Goal: Information Seeking & Learning: Learn about a topic

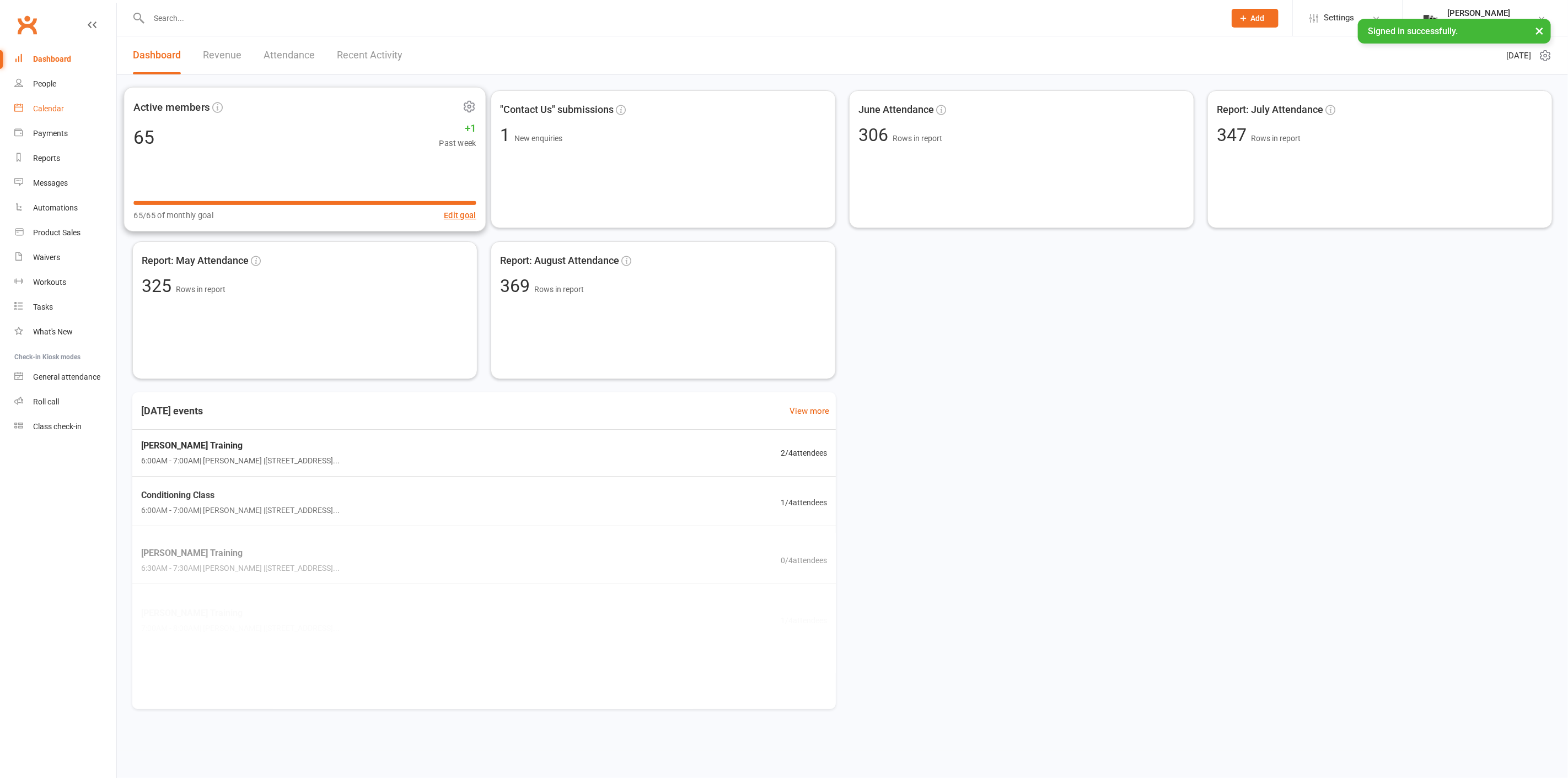
click at [104, 97] on link "Calendar" at bounding box center [65, 109] width 102 height 25
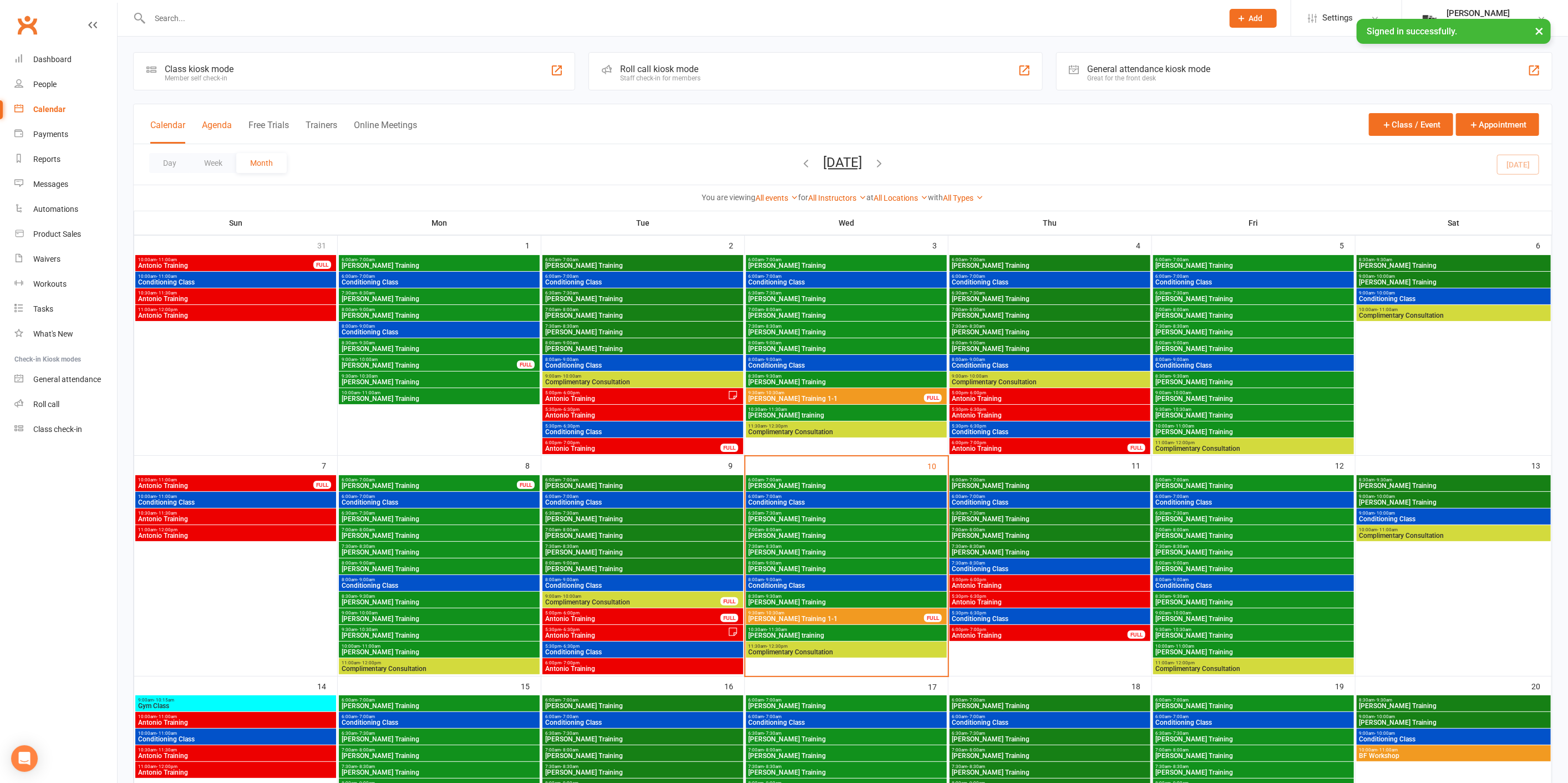
click at [228, 130] on button "Agenda" at bounding box center [217, 132] width 30 height 24
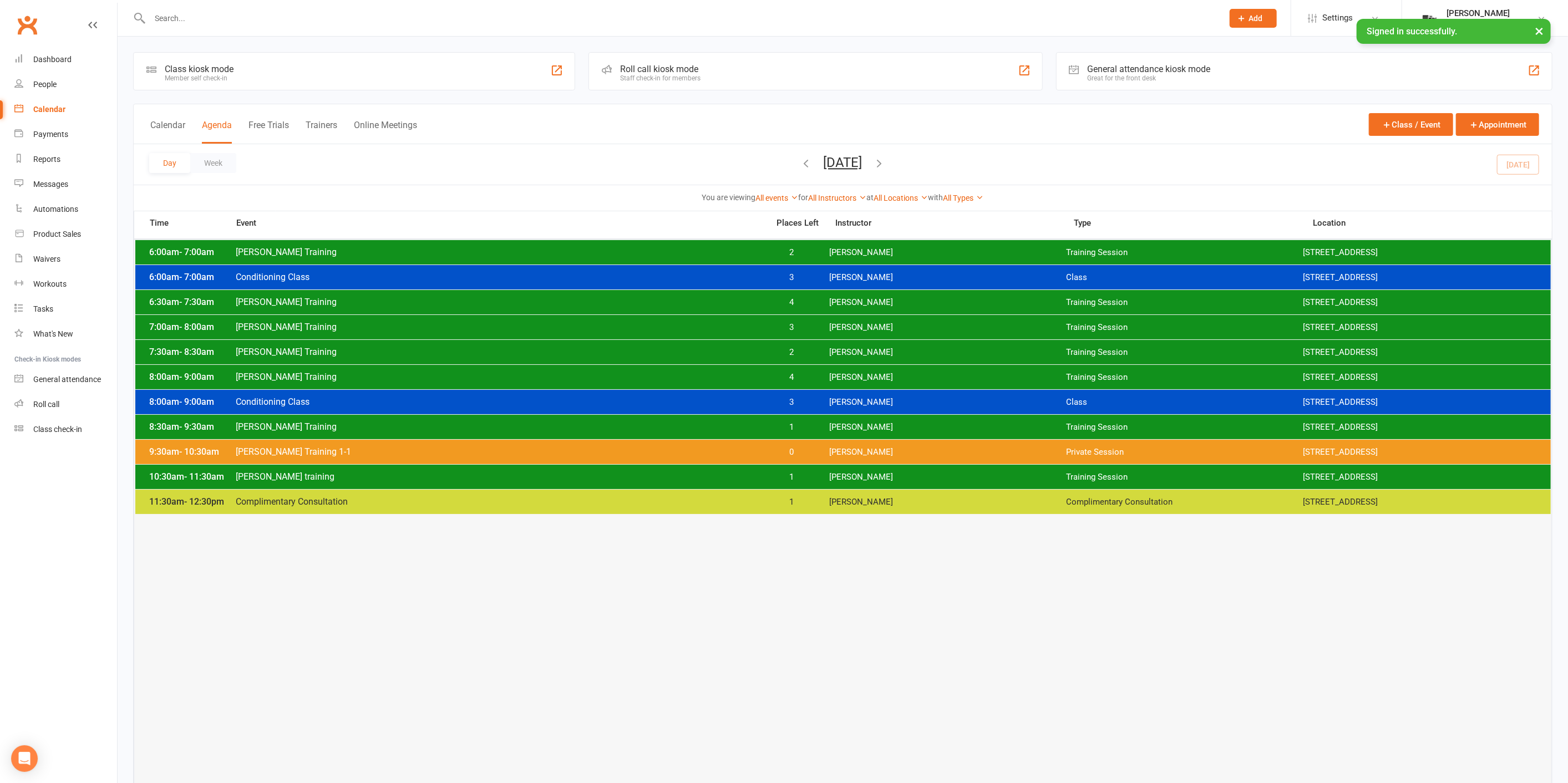
click at [843, 255] on span "[PERSON_NAME]" at bounding box center [948, 252] width 237 height 11
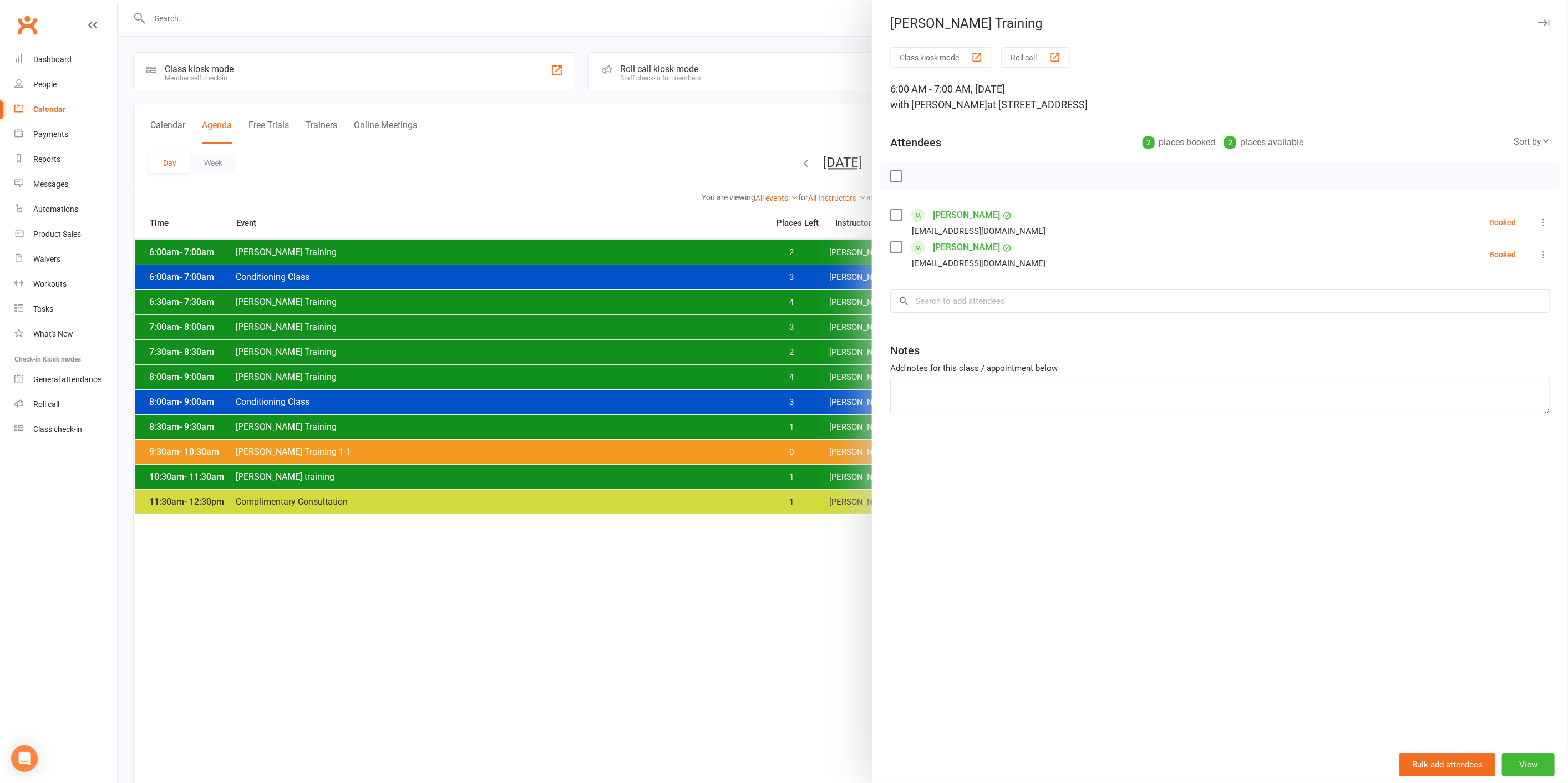
click at [838, 251] on div at bounding box center [843, 392] width 1450 height 783
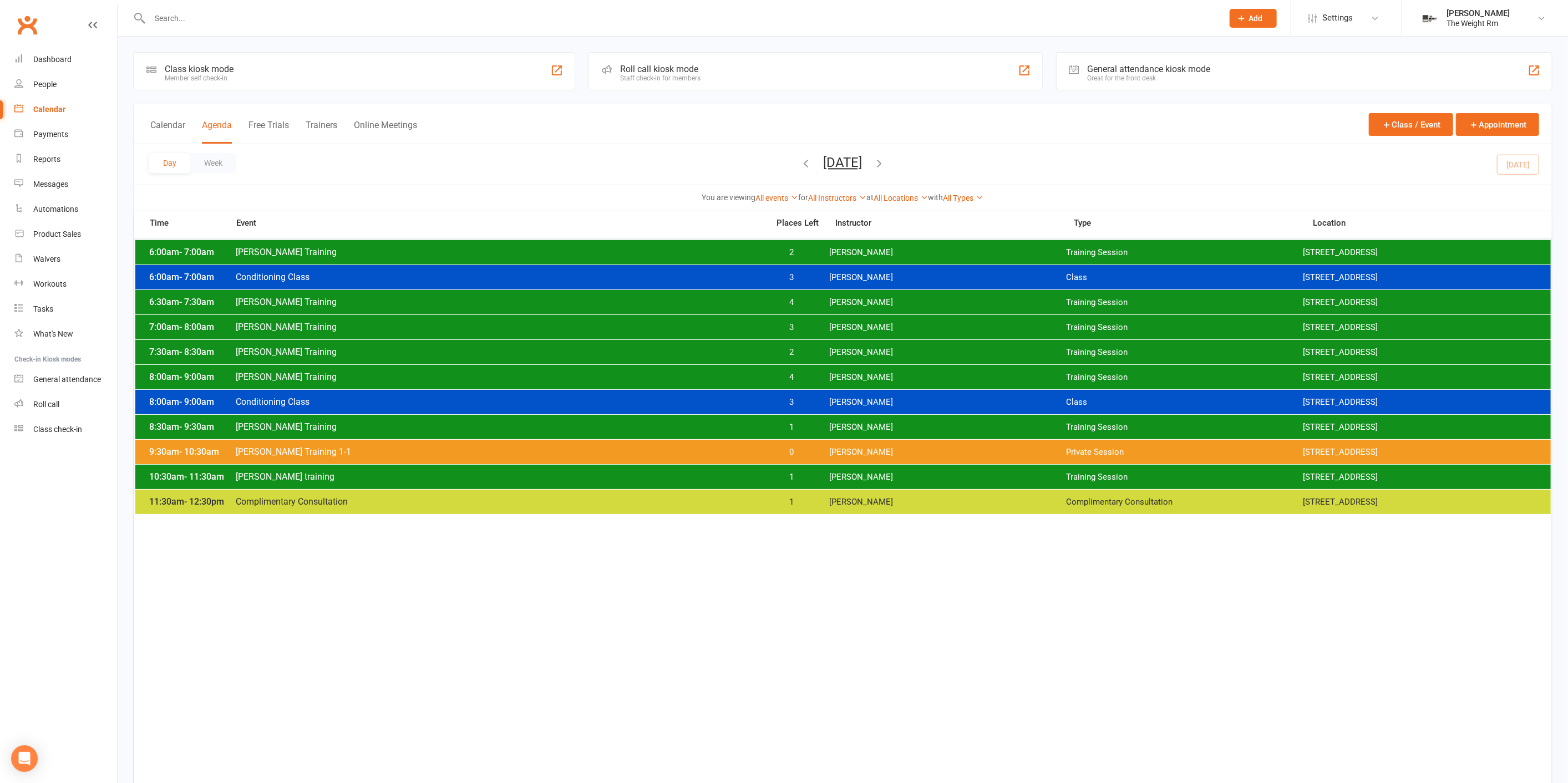
click at [853, 309] on div "6:30am - 7:30am [PERSON_NAME] Training 4 [PERSON_NAME] Training Session [STREET…" at bounding box center [843, 302] width 1415 height 24
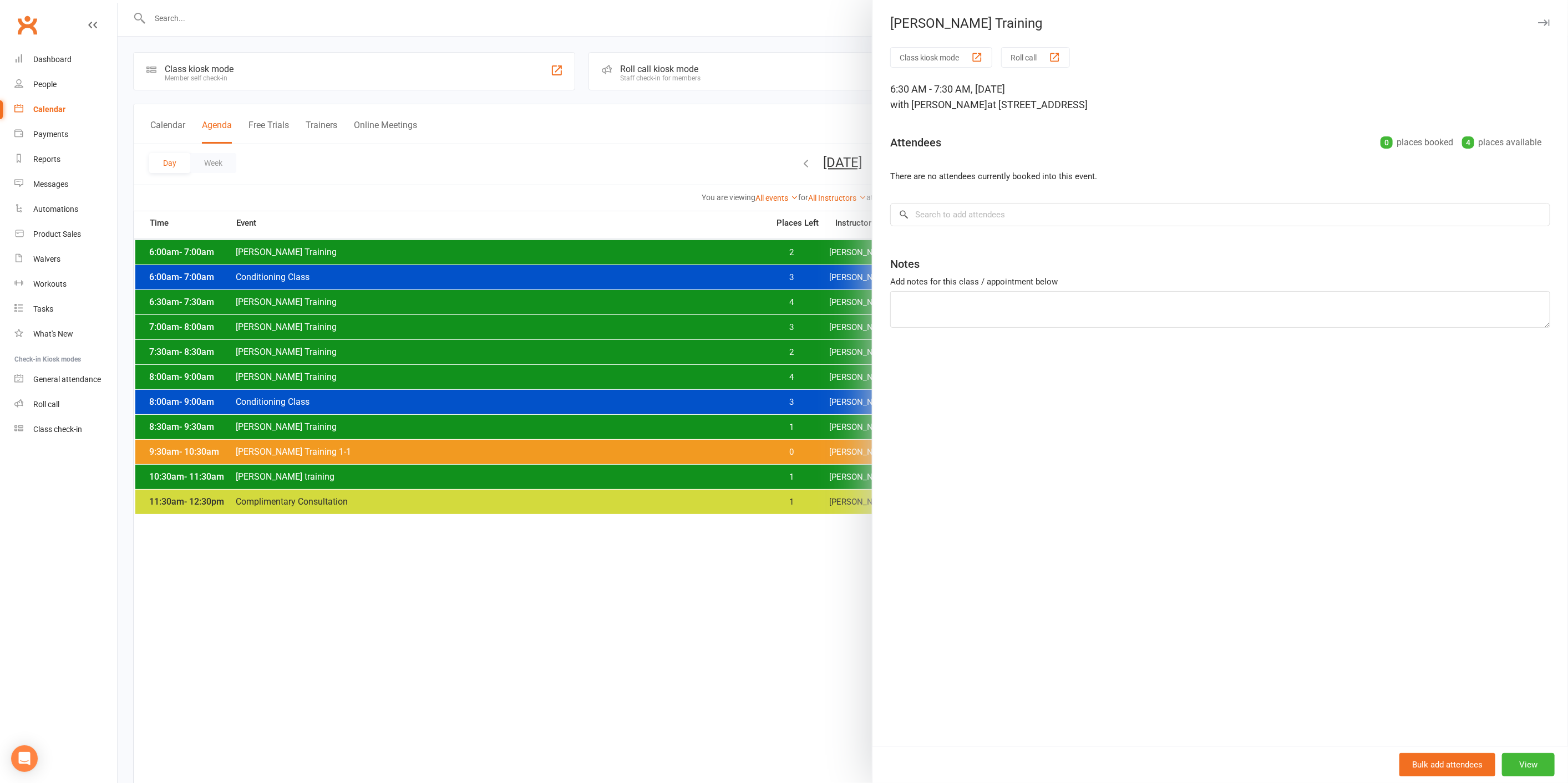
click at [841, 301] on div at bounding box center [843, 392] width 1450 height 783
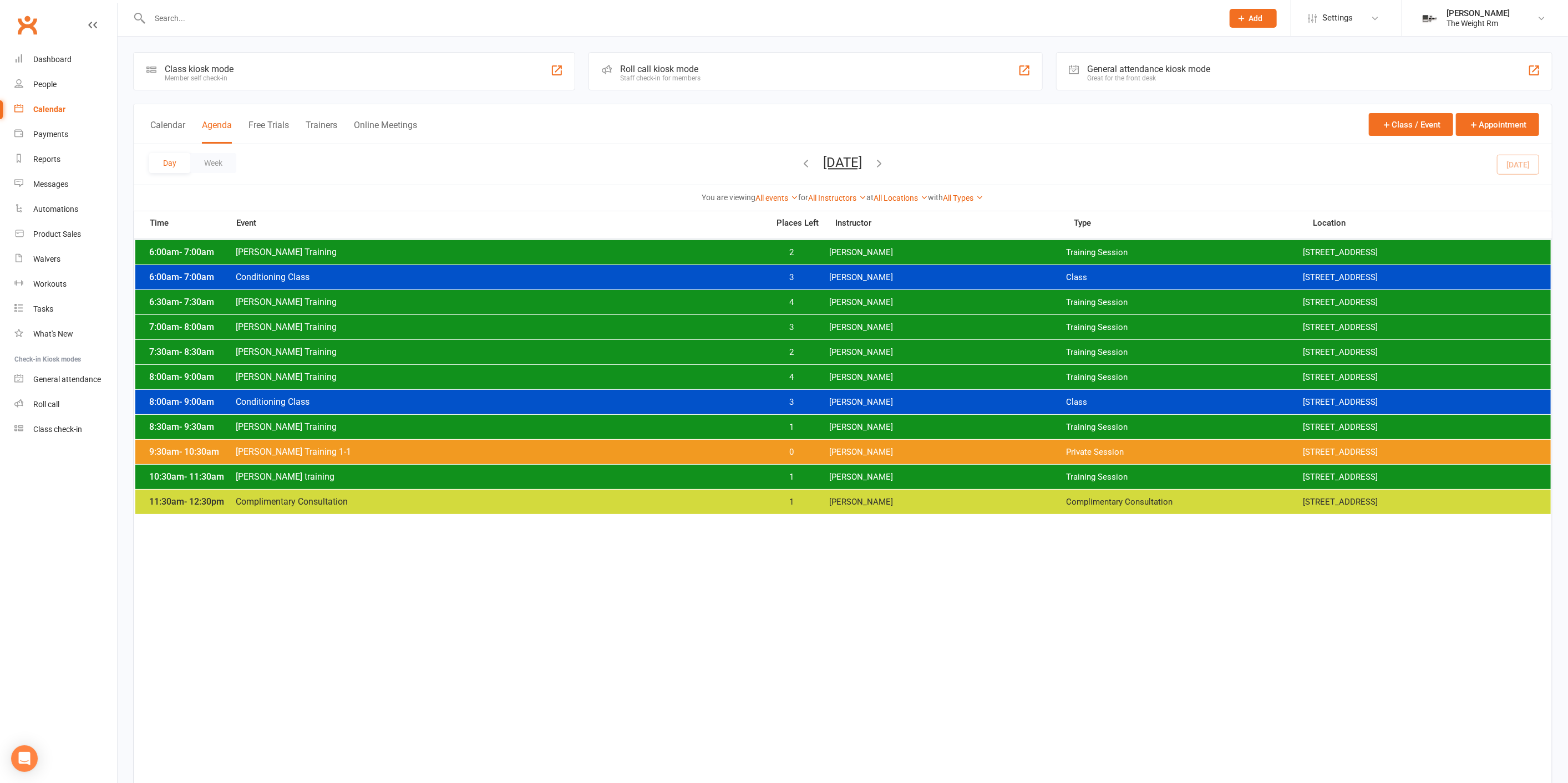
click at [838, 324] on span "[PERSON_NAME]" at bounding box center [948, 327] width 237 height 11
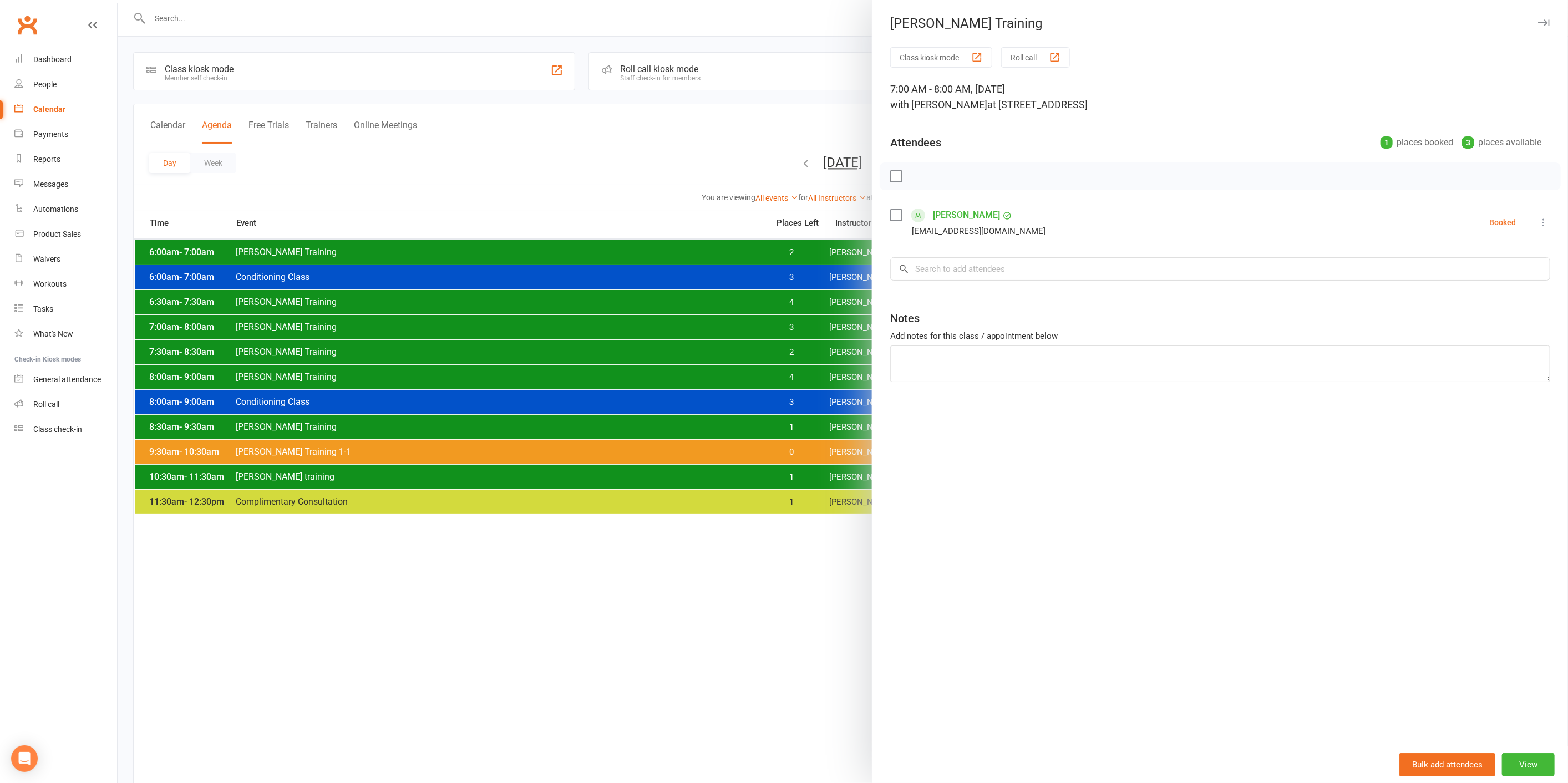
click at [830, 321] on div at bounding box center [843, 392] width 1450 height 783
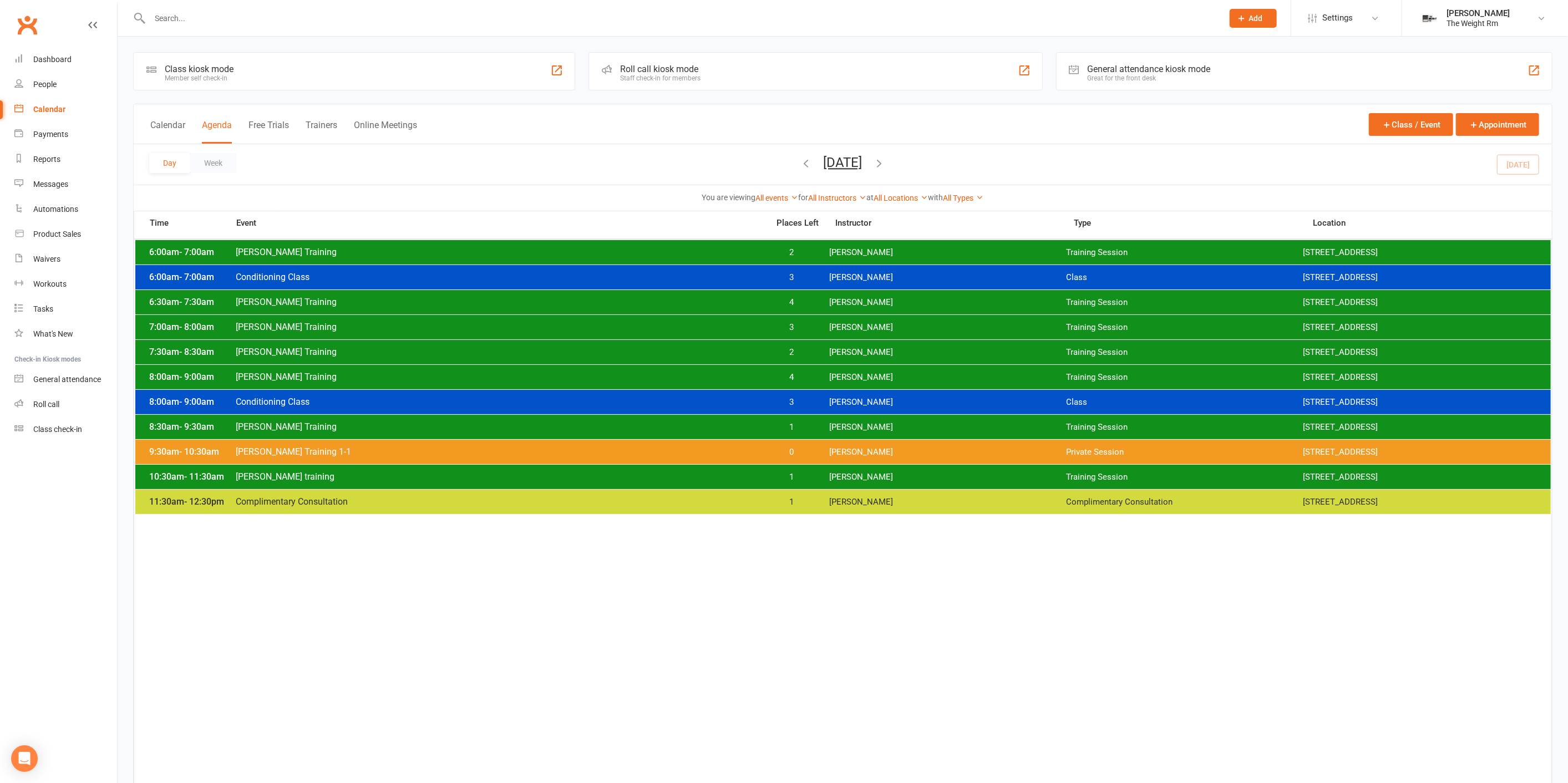
click at [835, 270] on div "6:00am - 7:00am Conditioning Class 3 [PERSON_NAME] Class [STREET_ADDRESS]" at bounding box center [843, 277] width 1415 height 24
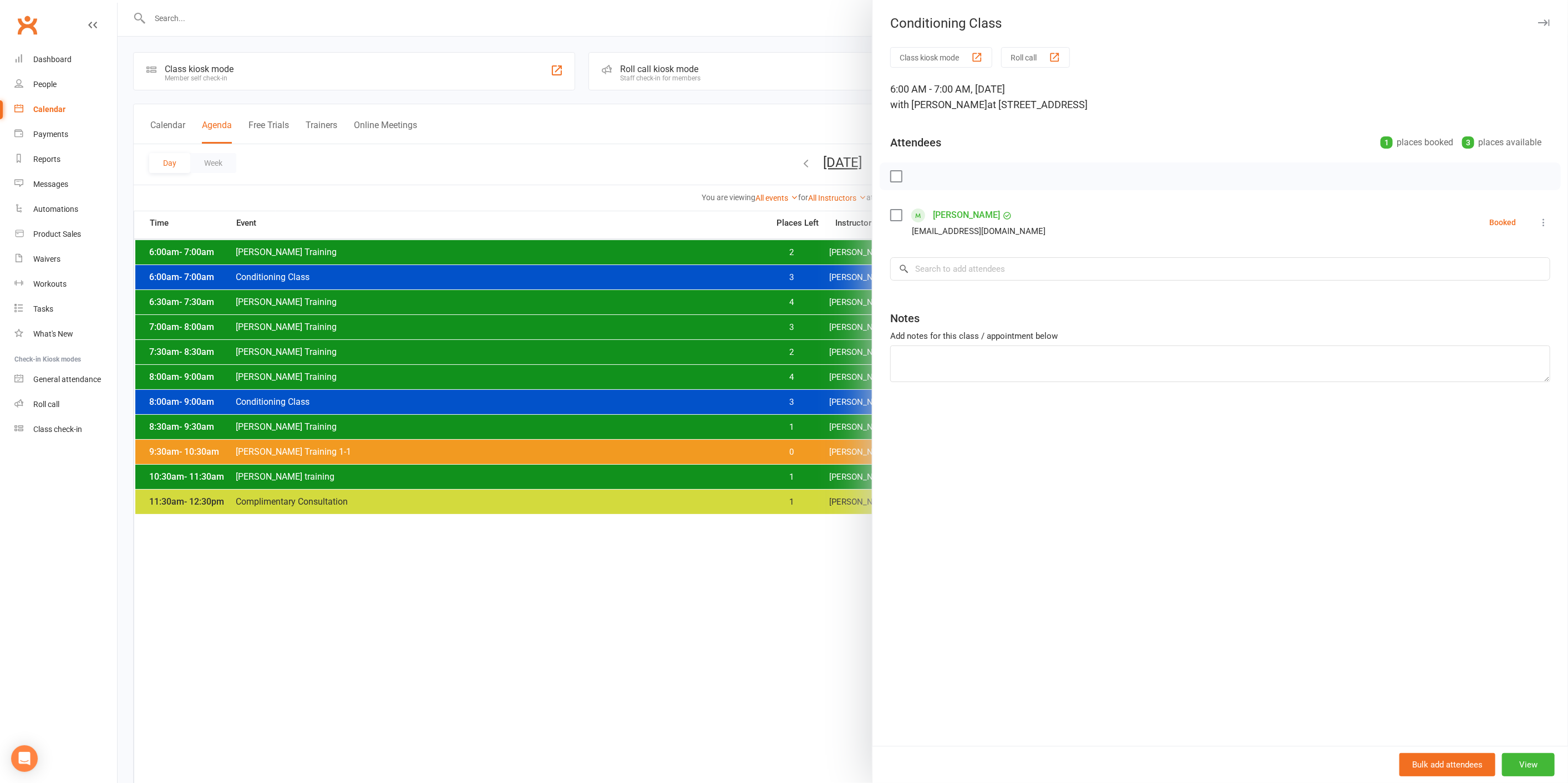
click at [835, 270] on div at bounding box center [843, 392] width 1450 height 783
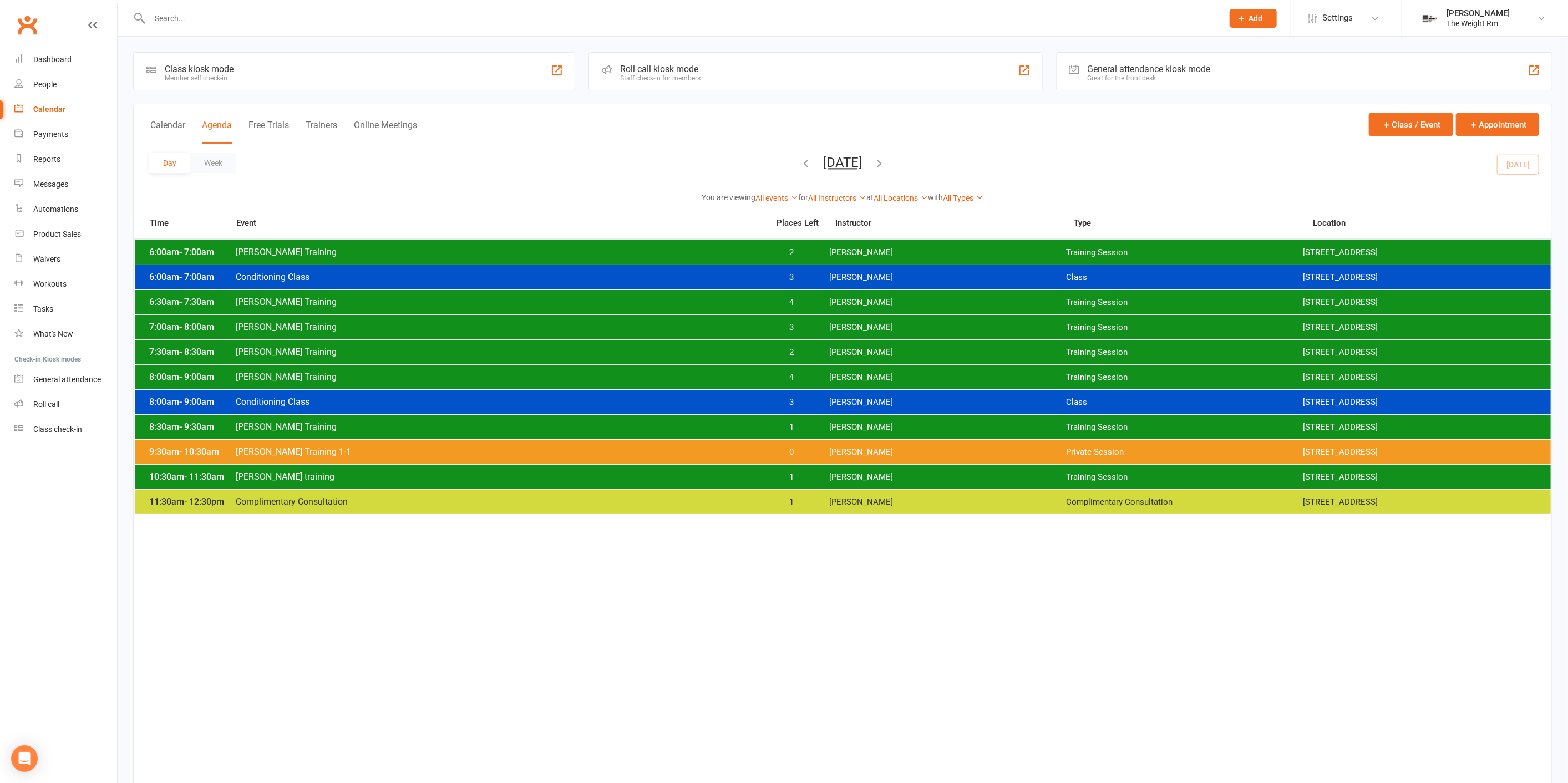
click at [870, 254] on span "[PERSON_NAME]" at bounding box center [948, 252] width 237 height 11
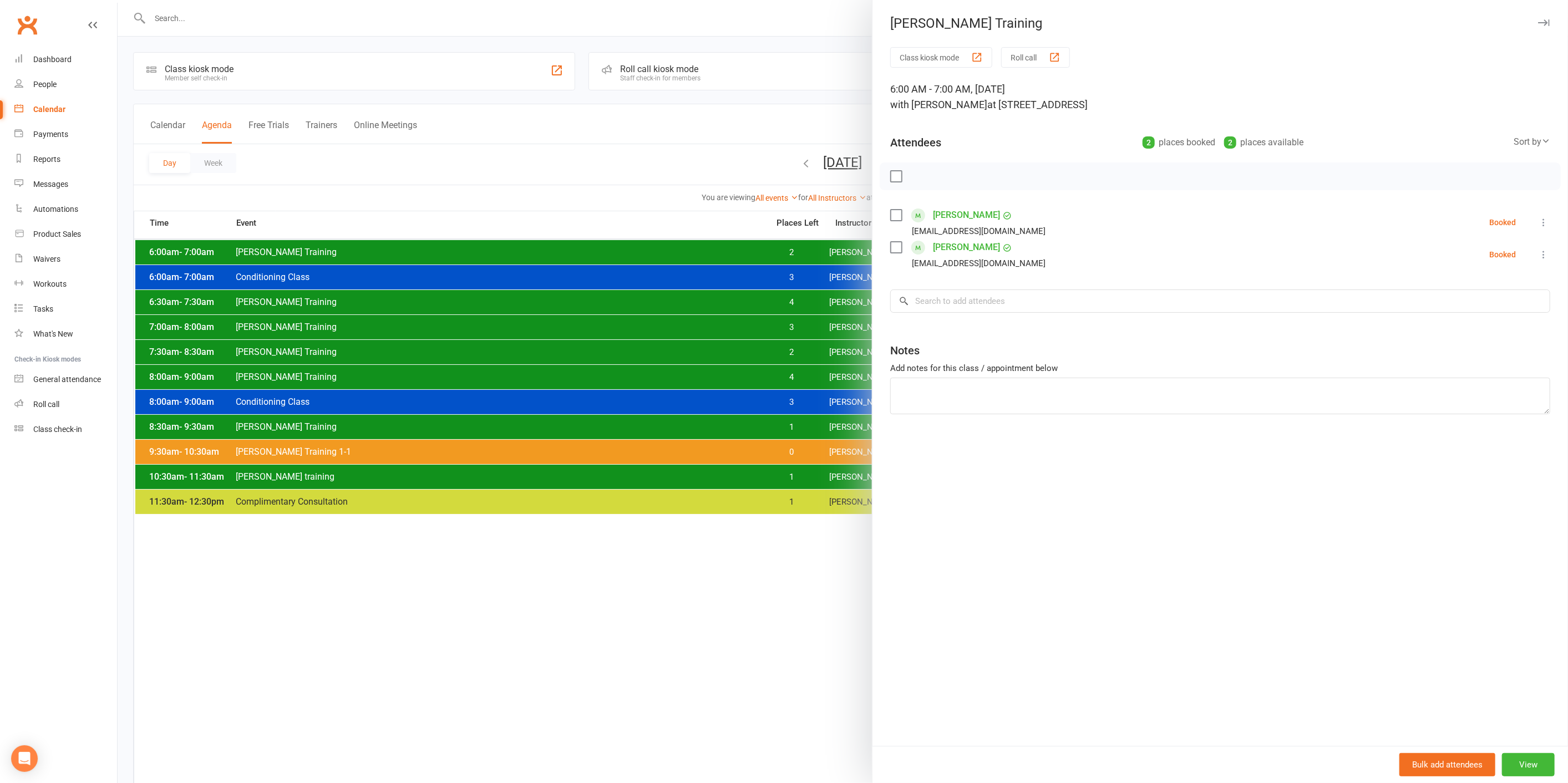
click at [826, 252] on div at bounding box center [843, 392] width 1450 height 783
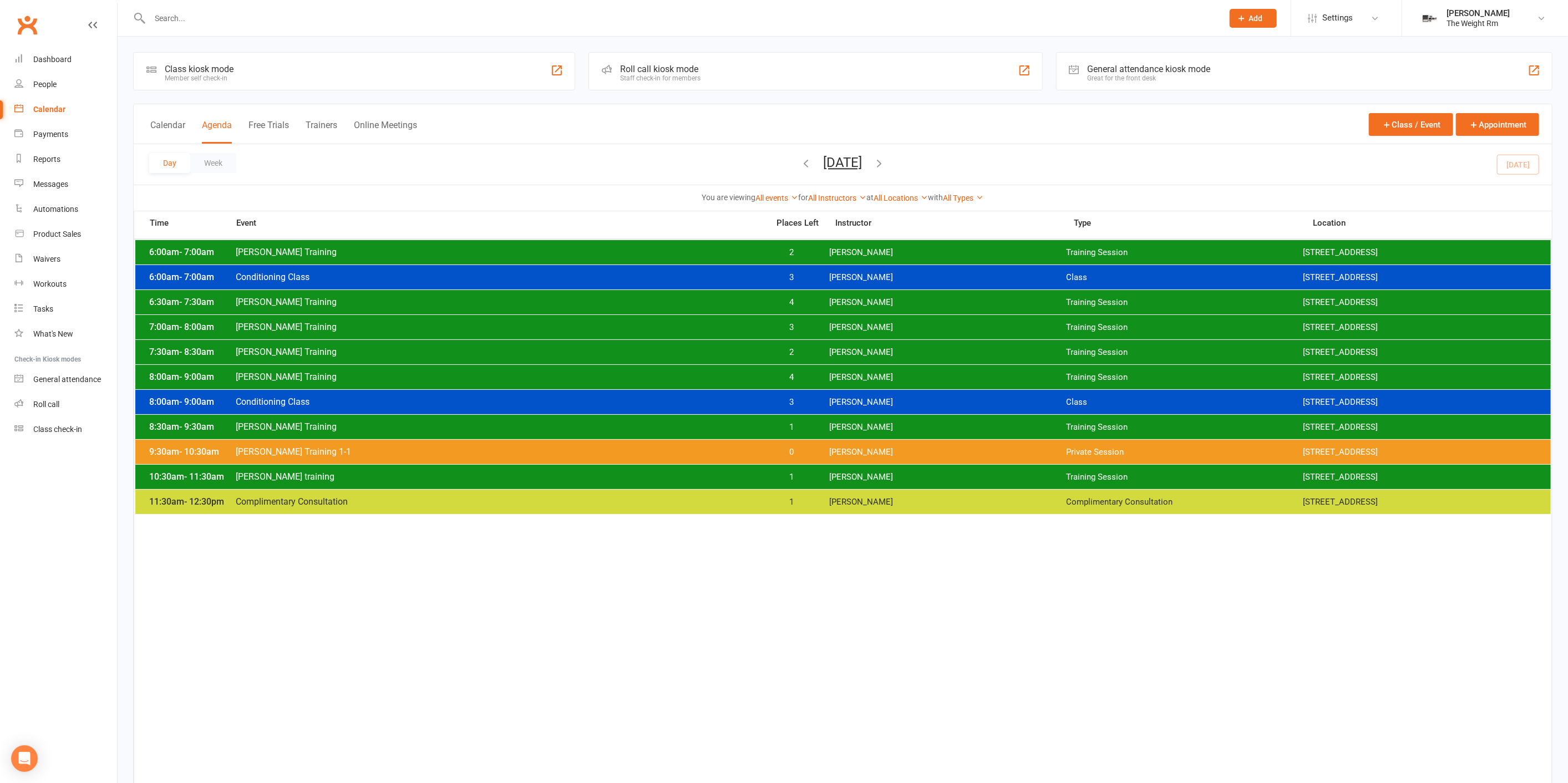
click at [827, 268] on div "6:00am - 7:00am Conditioning Class 3 [PERSON_NAME] Class [STREET_ADDRESS]" at bounding box center [843, 277] width 1415 height 24
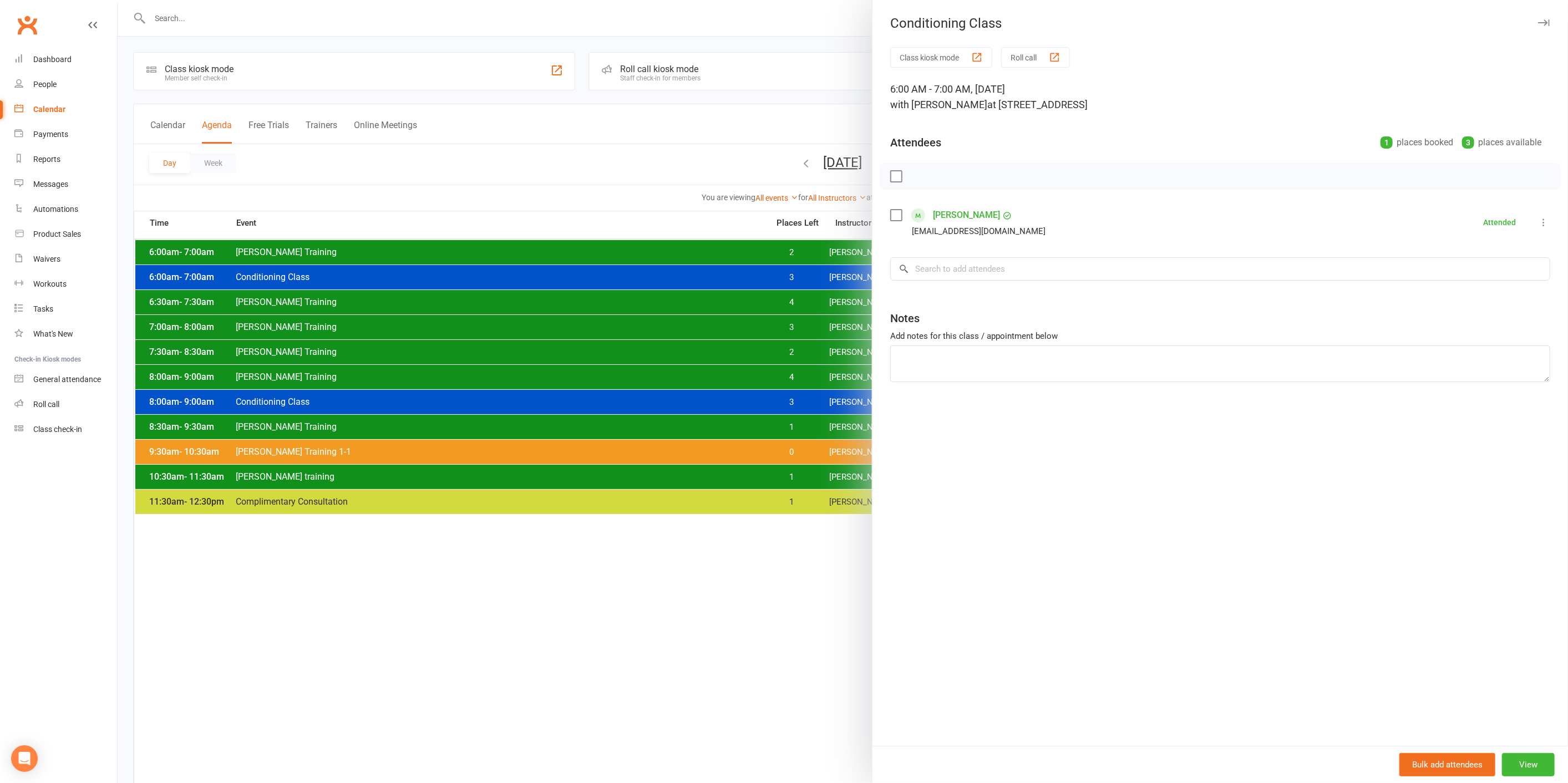
click at [828, 272] on div at bounding box center [843, 392] width 1450 height 783
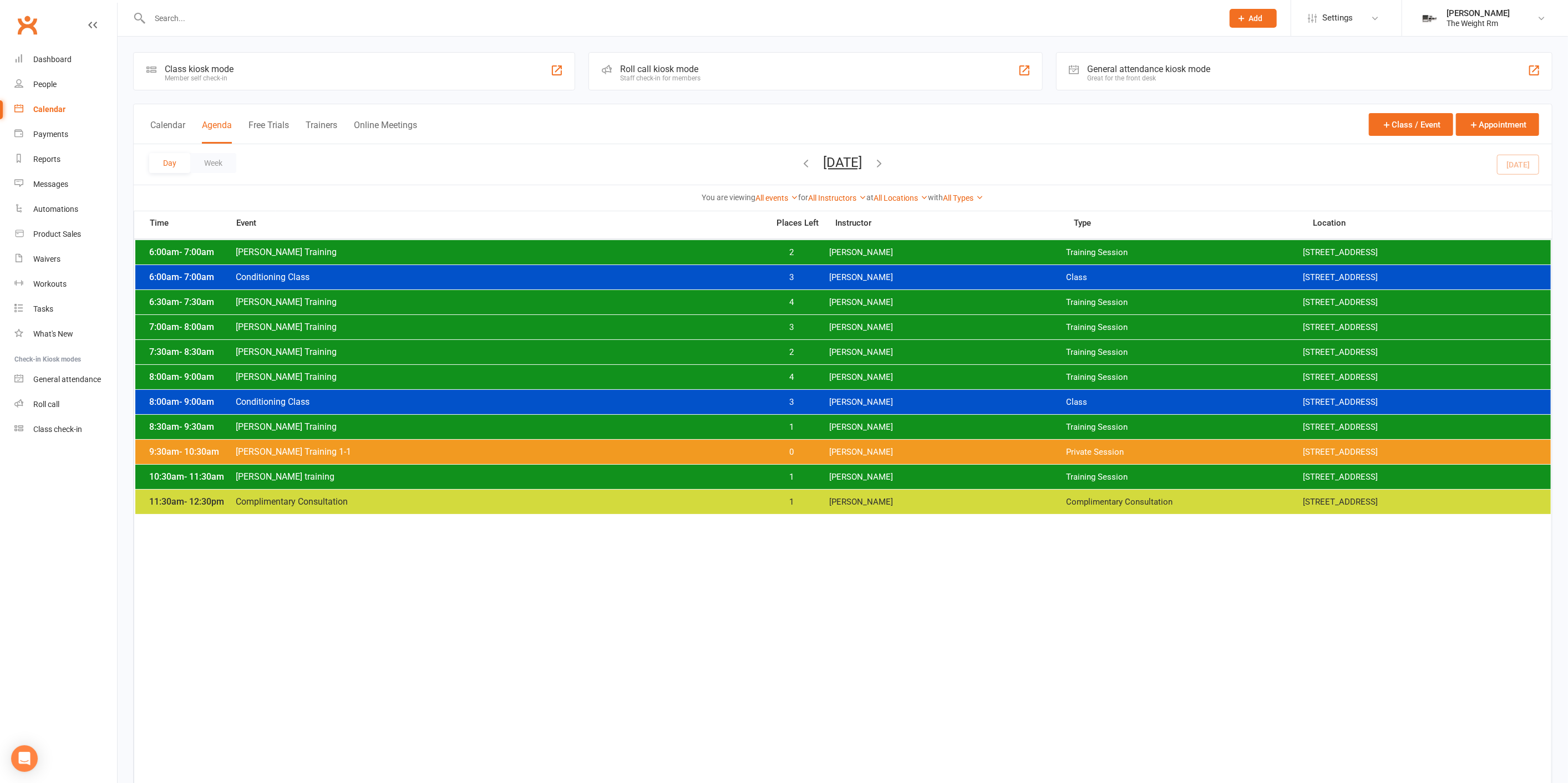
click at [839, 258] on div "6:00am - 7:00am [PERSON_NAME] Training 2 [PERSON_NAME] Training Session [STREET…" at bounding box center [843, 252] width 1415 height 24
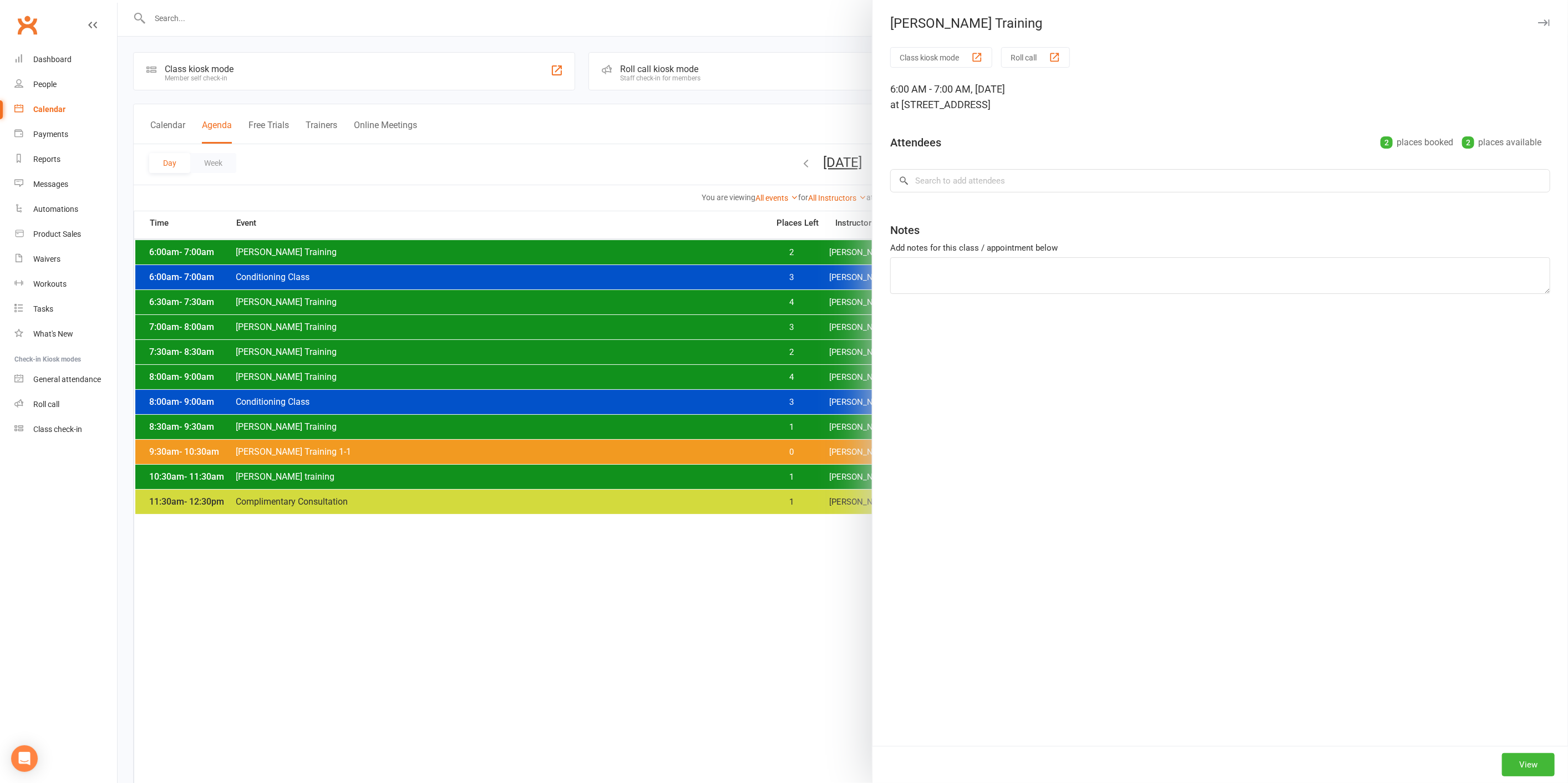
click at [839, 257] on div at bounding box center [843, 392] width 1450 height 783
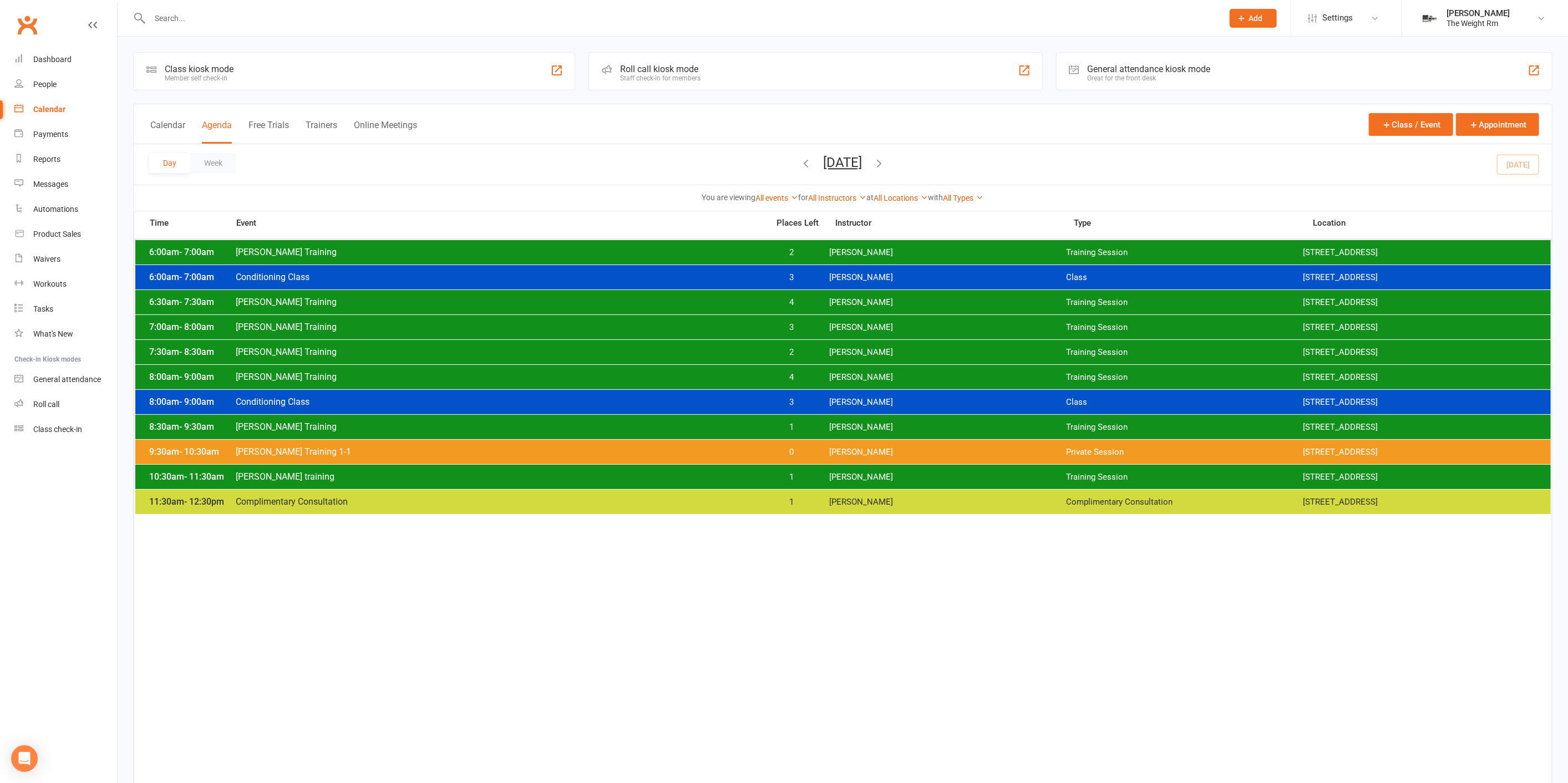
click at [836, 330] on span "[PERSON_NAME]" at bounding box center [948, 327] width 237 height 11
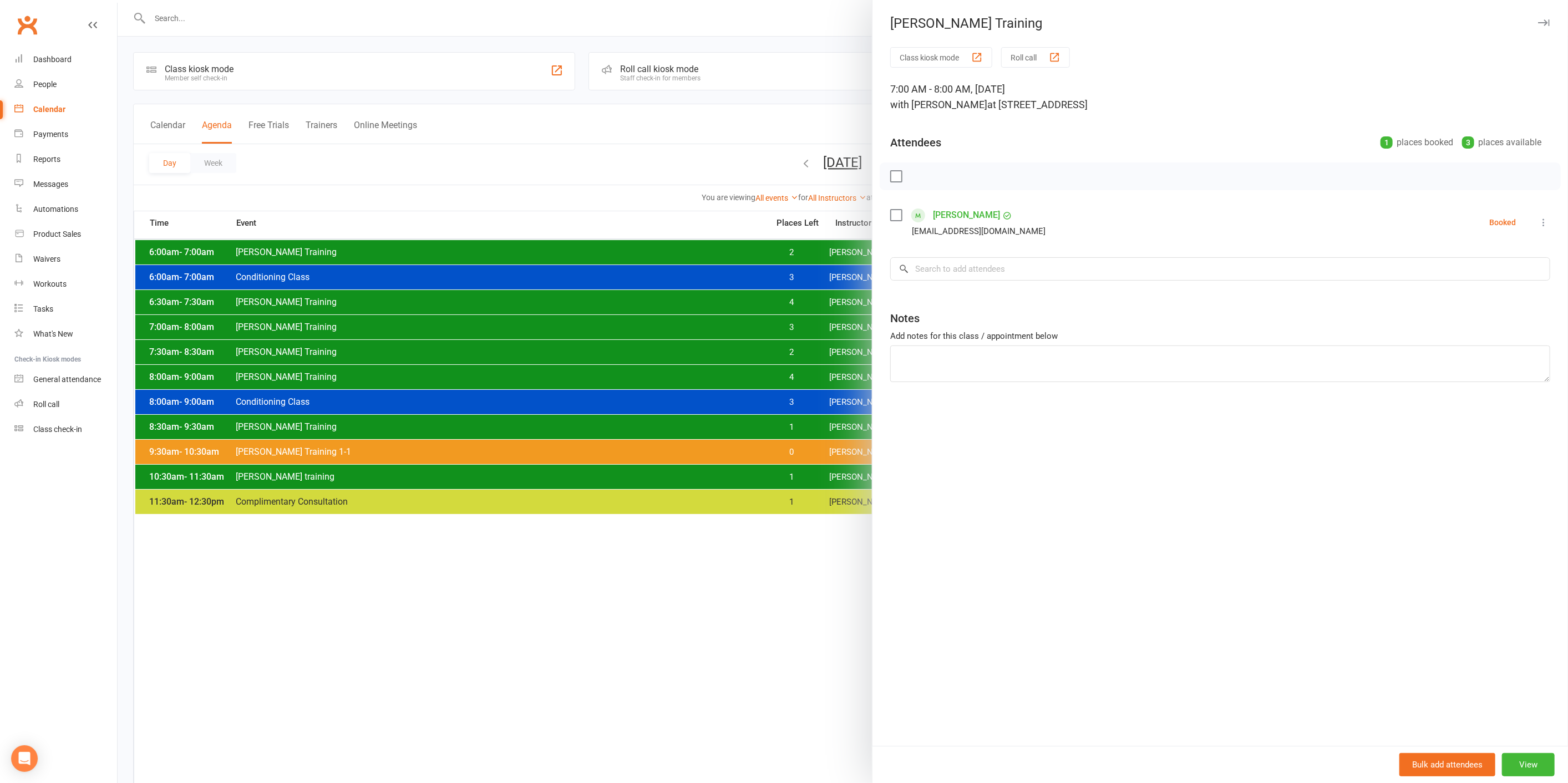
click at [808, 304] on div at bounding box center [843, 392] width 1450 height 783
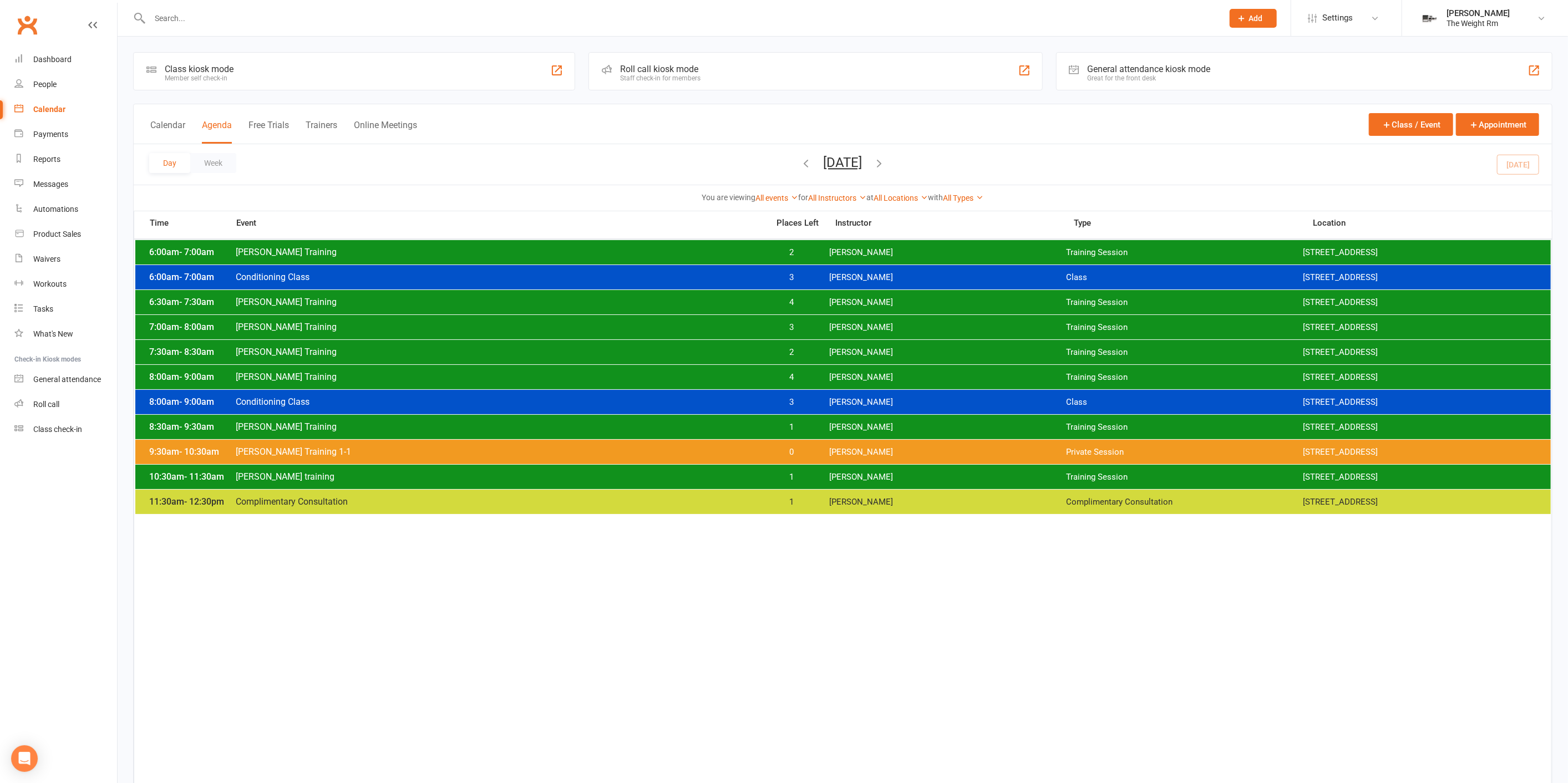
click at [824, 346] on div "7:30am - 8:30am [PERSON_NAME] Training 2 [PERSON_NAME] Training Session [STREET…" at bounding box center [843, 352] width 1415 height 24
